Goal: Check status: Check status

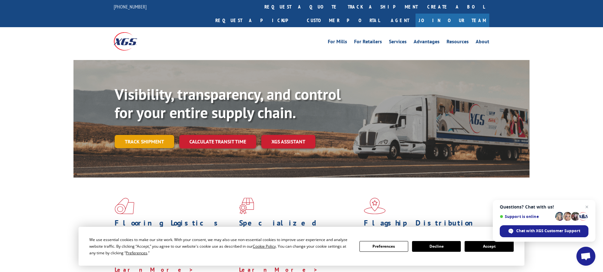
click at [155, 135] on link "Track shipment" at bounding box center [144, 141] width 59 height 13
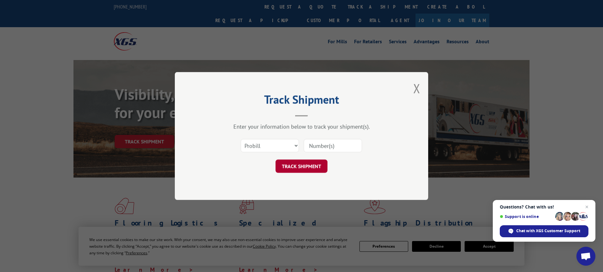
click at [303, 166] on button "TRACK SHIPMENT" at bounding box center [301, 166] width 52 height 13
type input "17593498"
drag, startPoint x: 304, startPoint y: 166, endPoint x: 310, endPoint y: 164, distance: 6.3
click at [304, 166] on button "TRACK SHIPMENT" at bounding box center [301, 166] width 52 height 13
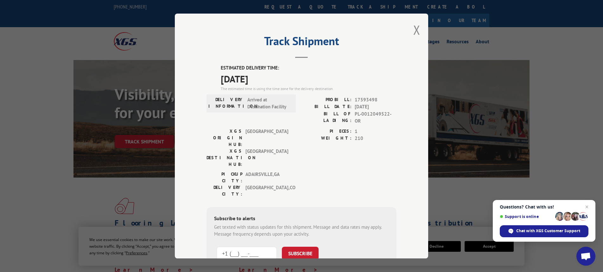
click at [234, 247] on input "+1 (___) ___-____" at bounding box center [246, 253] width 60 height 13
type input "[PHONE_NUMBER]"
click at [295, 247] on button "SUBSCRIBE" at bounding box center [300, 253] width 37 height 13
click at [417, 30] on button "Close modal" at bounding box center [416, 30] width 7 height 17
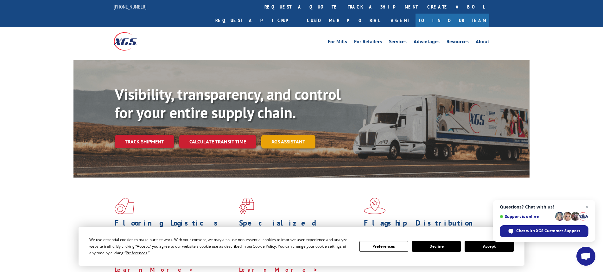
click at [285, 135] on link "XGS ASSISTANT" at bounding box center [288, 142] width 54 height 14
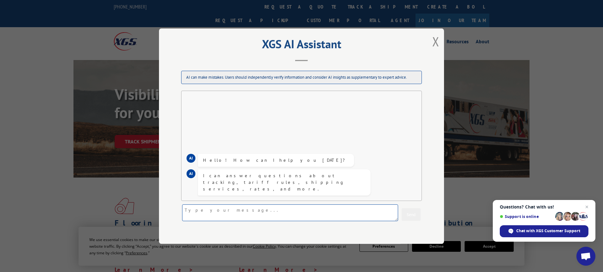
drag, startPoint x: 190, startPoint y: 209, endPoint x: 195, endPoint y: 212, distance: 6.1
click at [190, 209] on textarea at bounding box center [290, 212] width 216 height 17
type textarea "What time will my item be delivered on [DATE]? Tracking number 17593498."
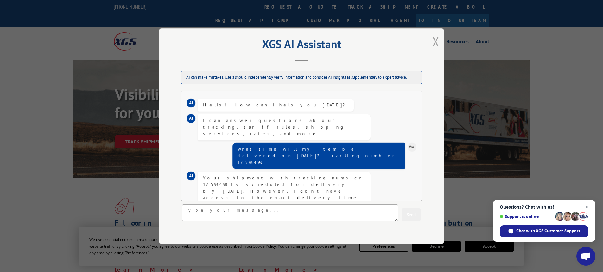
click at [435, 39] on button "Close modal" at bounding box center [435, 41] width 7 height 17
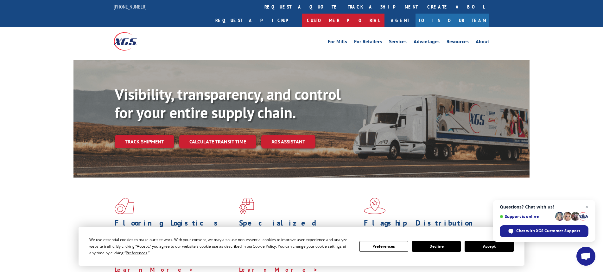
click at [384, 14] on link "Customer Portal" at bounding box center [343, 21] width 82 height 14
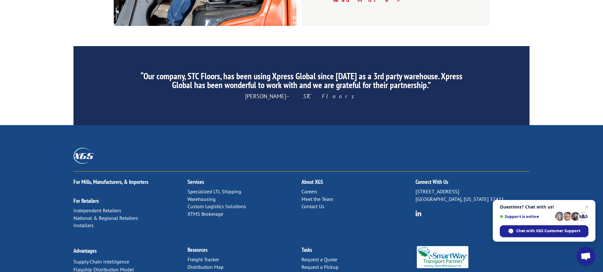
scroll to position [977, 0]
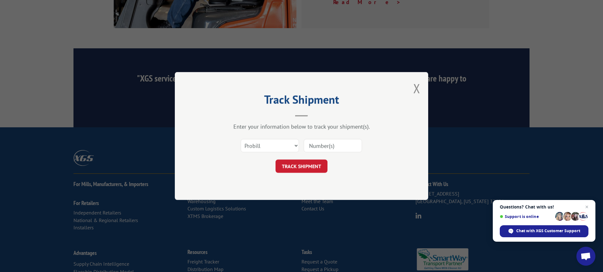
scroll to position [976, 0]
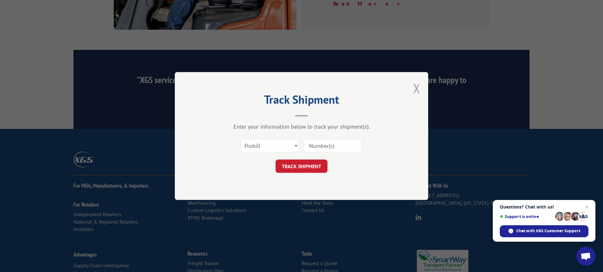
click at [416, 87] on button "Close modal" at bounding box center [416, 88] width 7 height 17
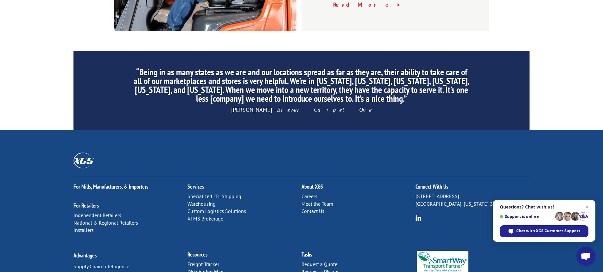
click at [531, 218] on span "Support is online" at bounding box center [525, 217] width 53 height 5
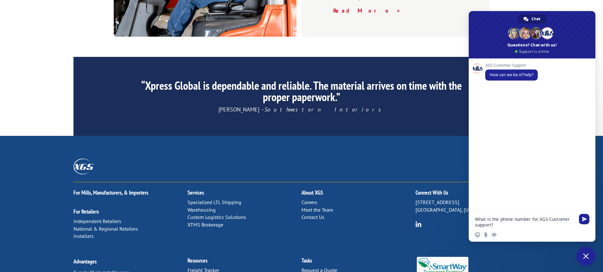
scroll to position [961, 0]
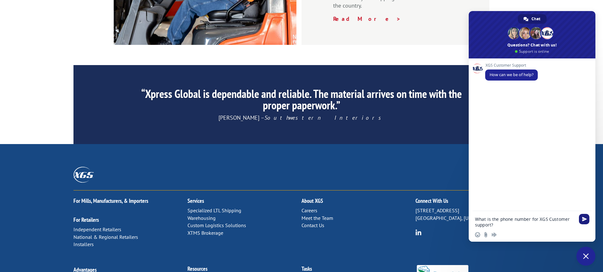
type textarea "What is the phone number for XGS Customer support?"
click at [588, 220] on span "Send" at bounding box center [584, 219] width 10 height 10
